Goal: Use online tool/utility: Use online tool/utility

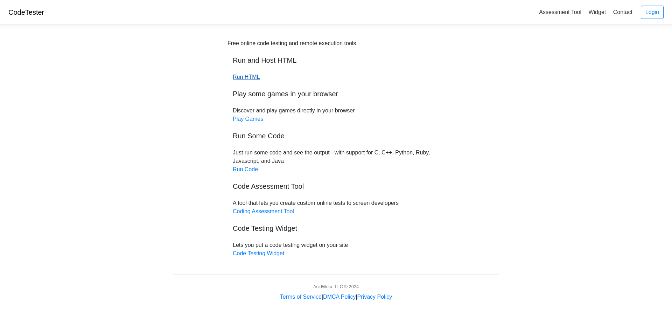
click at [248, 79] on link "Run HTML" at bounding box center [246, 77] width 27 height 6
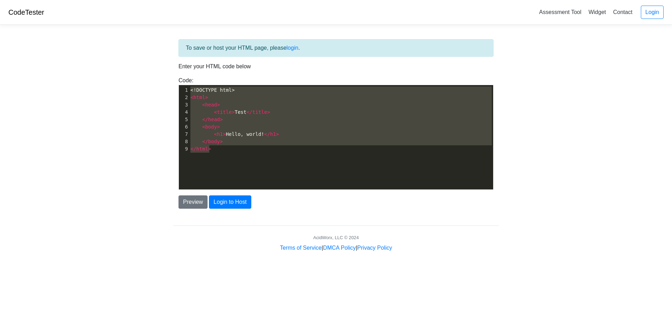
type textarea "<!DOCTYPE html> <html> <head> <title>Test</title> </head> <body> <h1>Hello, wor…"
drag, startPoint x: 195, startPoint y: 67, endPoint x: 192, endPoint y: 59, distance: 9.1
click at [192, 58] on div "To save or host your HTML page, please login . Enter your HTML code below Code:…" at bounding box center [335, 123] width 325 height 169
click at [223, 105] on pre "< head >" at bounding box center [343, 104] width 309 height 7
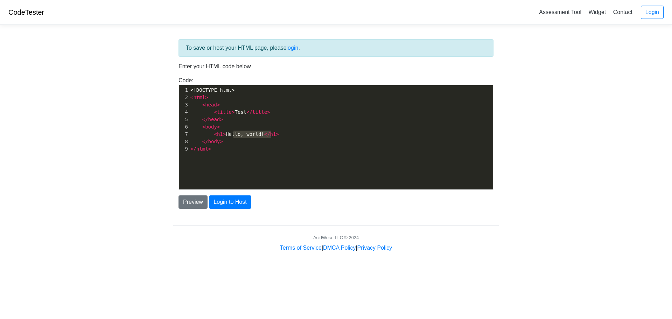
type textarea "<h1>Hello, world!</h1>"
drag, startPoint x: 291, startPoint y: 134, endPoint x: 199, endPoint y: 133, distance: 91.3
click at [199, 133] on pre "< h1 > Hello, world! </ h1 >" at bounding box center [343, 134] width 309 height 7
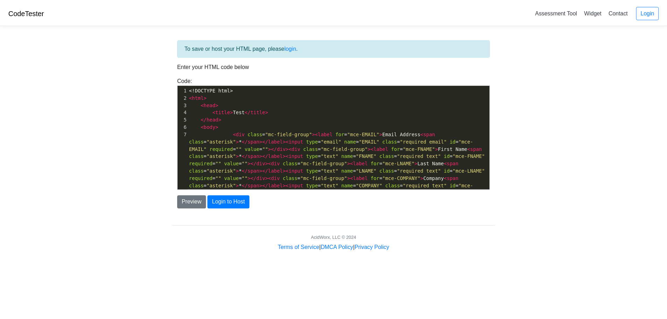
scroll to position [1259, 0]
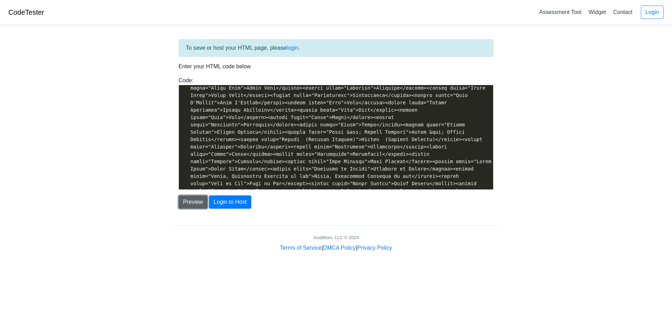
click at [195, 204] on button "Preview" at bounding box center [192, 201] width 29 height 13
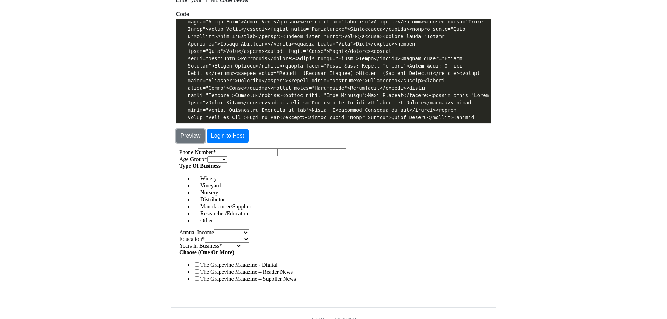
scroll to position [28, 0]
